Goal: Task Accomplishment & Management: Complete application form

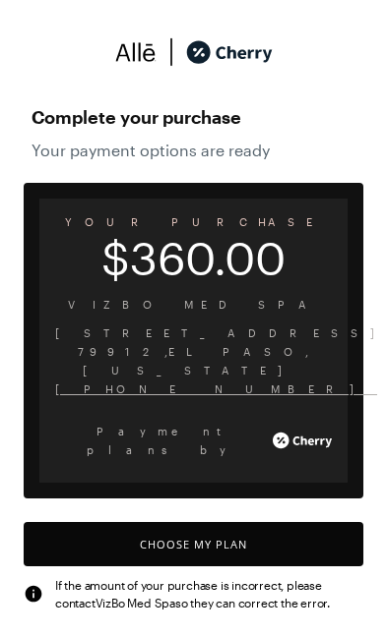
click at [220, 522] on button "Choose My Plan" at bounding box center [193, 544] width 339 height 44
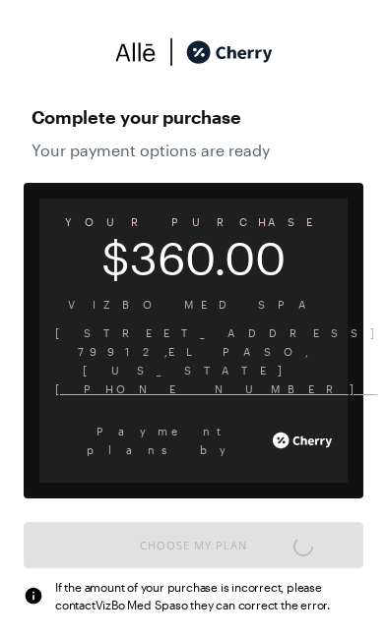
scroll to position [8, 0]
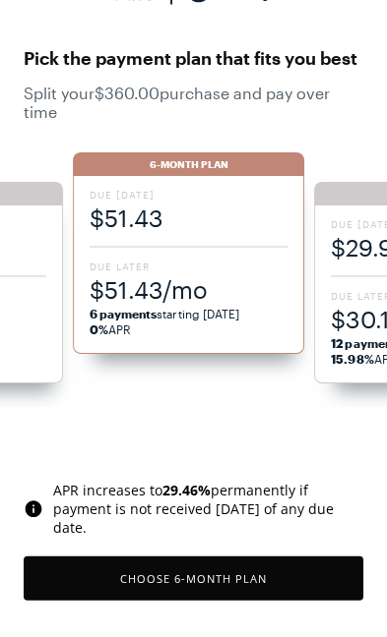
scroll to position [62, 0]
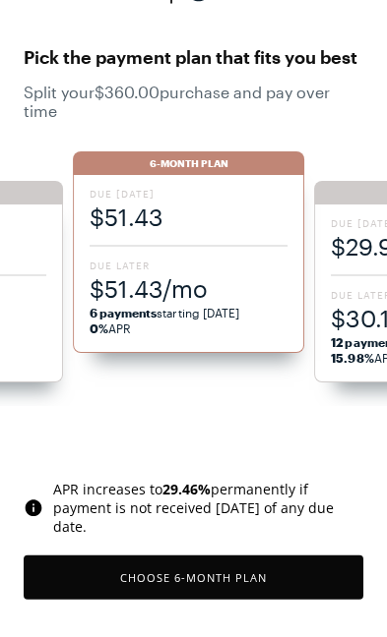
click at [182, 255] on div "Due [DATE] $51.43 Due Later $51.43/mo 6 payments starting [DATE] 0% APR" at bounding box center [189, 264] width 232 height 178
click at [162, 211] on span "$51.43" at bounding box center [189, 217] width 199 height 32
click at [211, 577] on button "Choose 6 -Month Plan" at bounding box center [193, 578] width 339 height 44
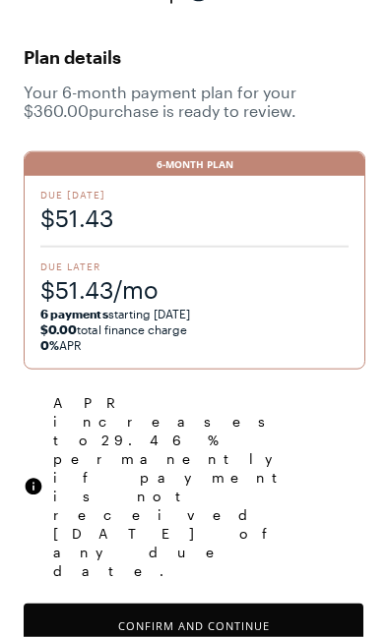
click at [233, 604] on button "Confirm and Continue" at bounding box center [193, 626] width 339 height 44
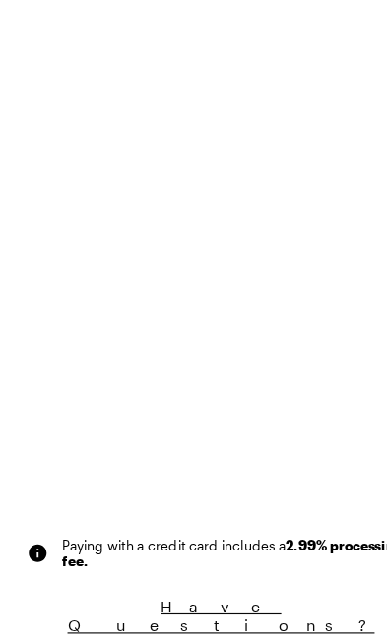
scroll to position [84, 0]
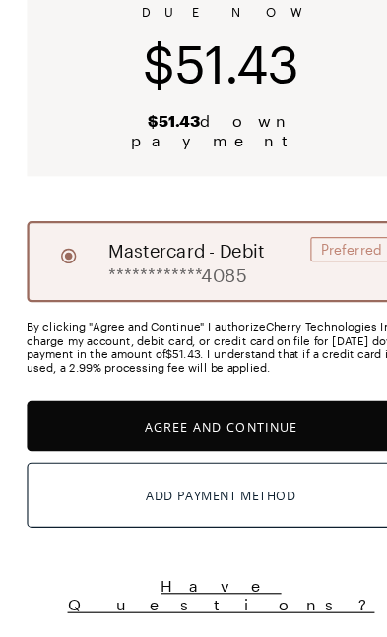
scroll to position [49, 0]
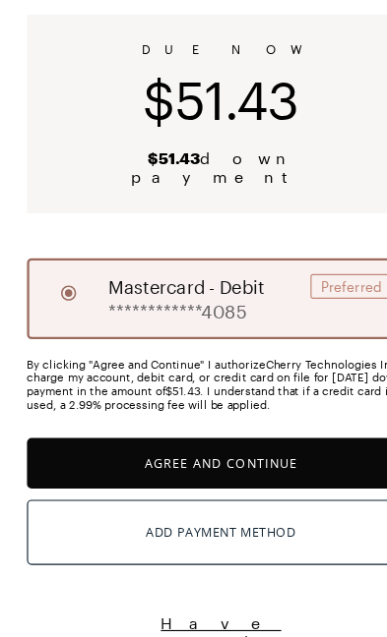
click at [216, 462] on button "Agree and Continue" at bounding box center [193, 484] width 339 height 44
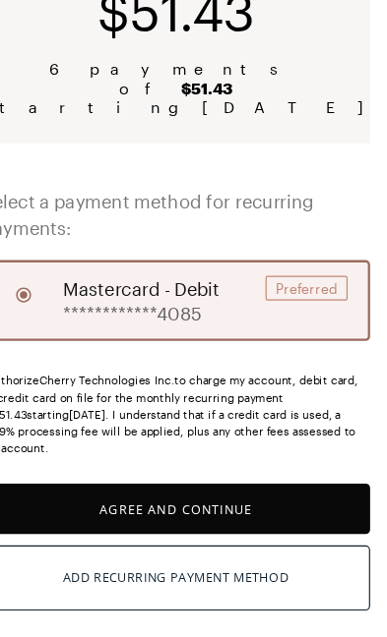
scroll to position [184, 0]
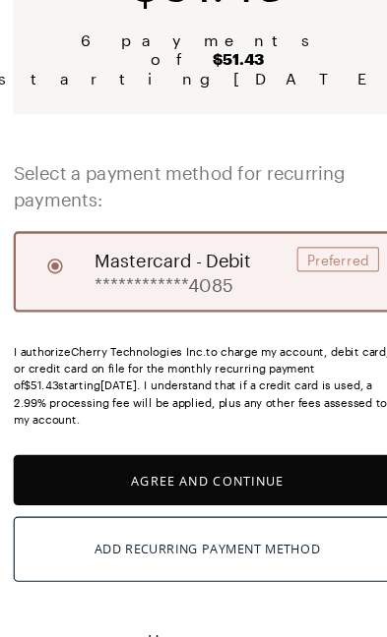
click at [199, 477] on button "Agree and Continue" at bounding box center [193, 499] width 339 height 44
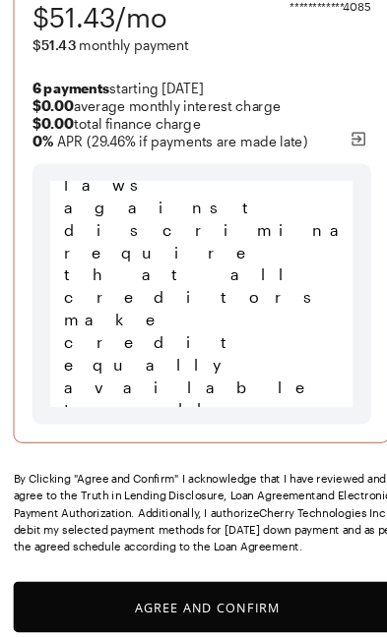
scroll to position [301, 0]
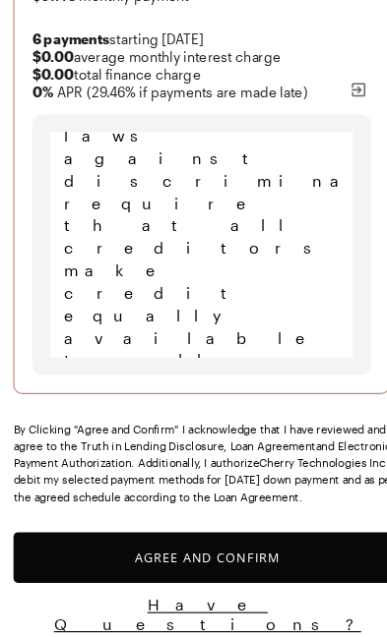
click at [199, 545] on button "Agree and Confirm" at bounding box center [193, 567] width 339 height 44
